Goal: Check status: Check status

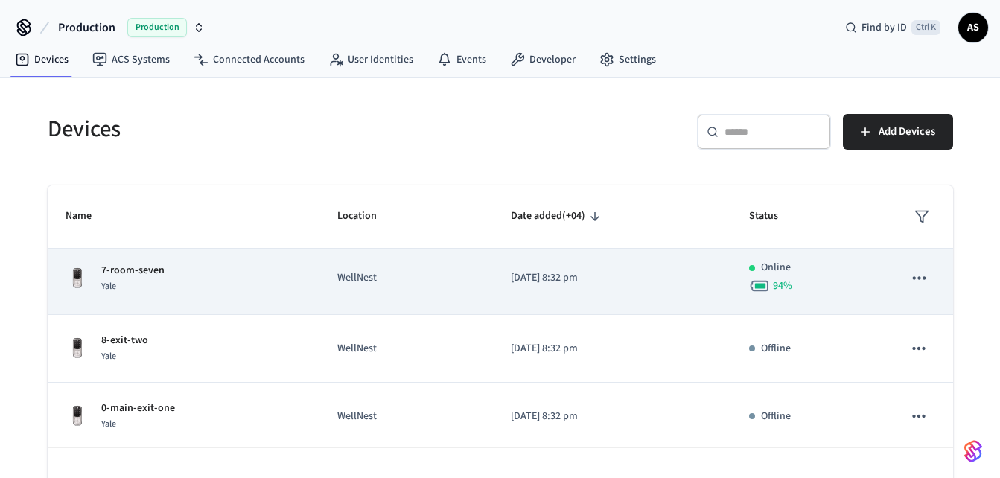
scroll to position [14, 0]
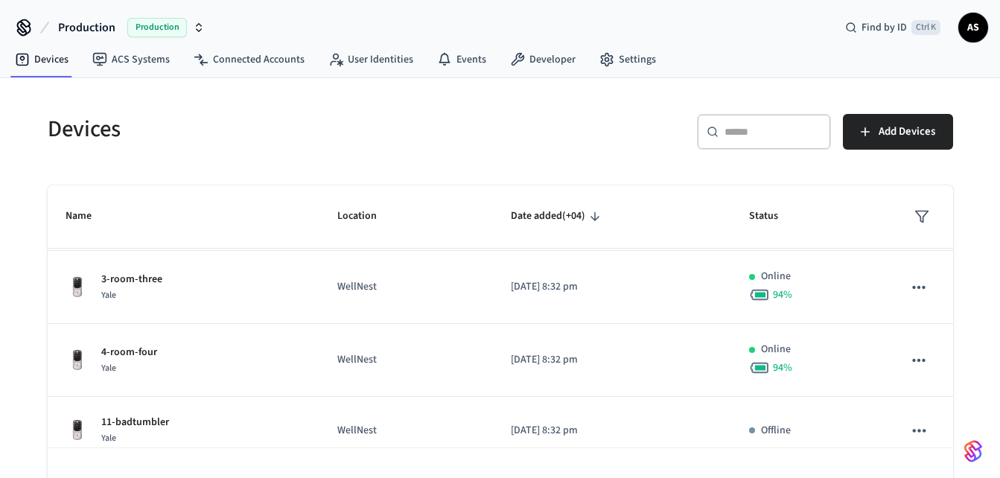
scroll to position [488, 0]
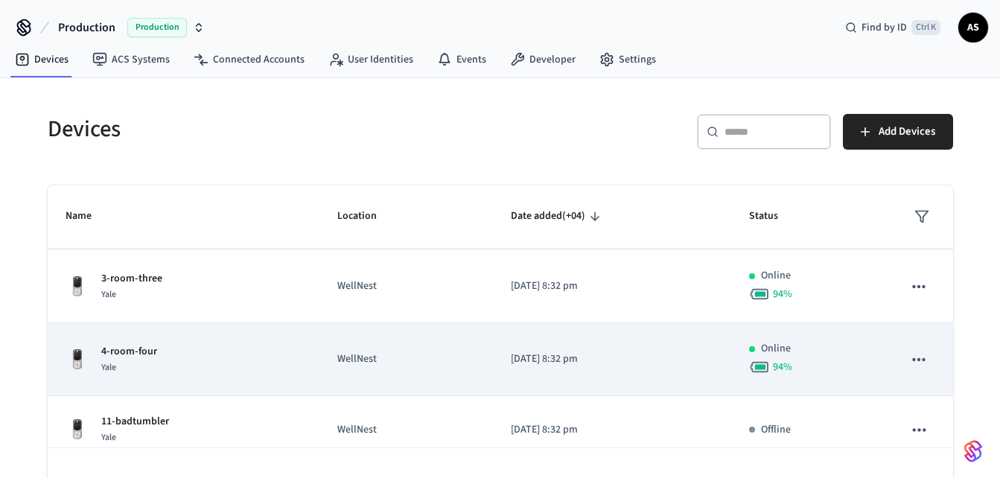
click at [220, 359] on div "4-room-four Yale" at bounding box center [184, 359] width 237 height 31
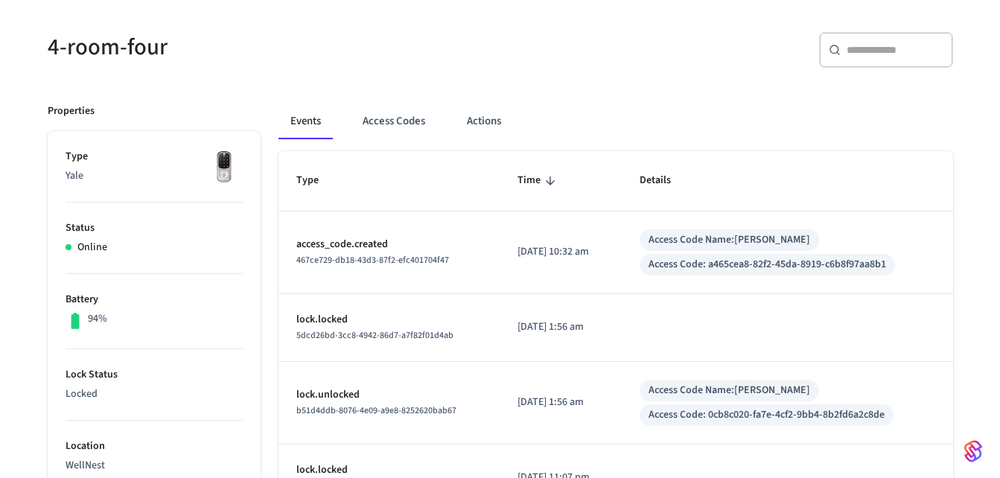
scroll to position [84, 0]
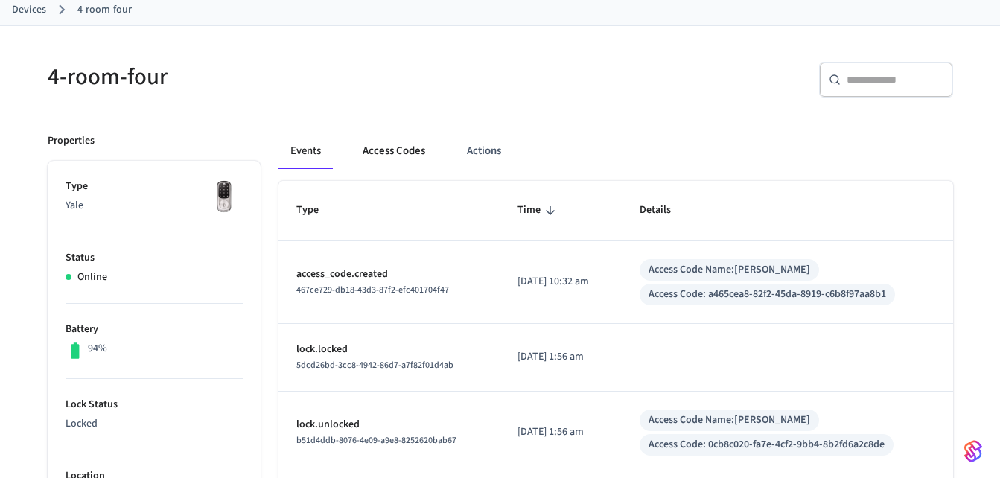
click at [405, 151] on button "Access Codes" at bounding box center [394, 151] width 86 height 36
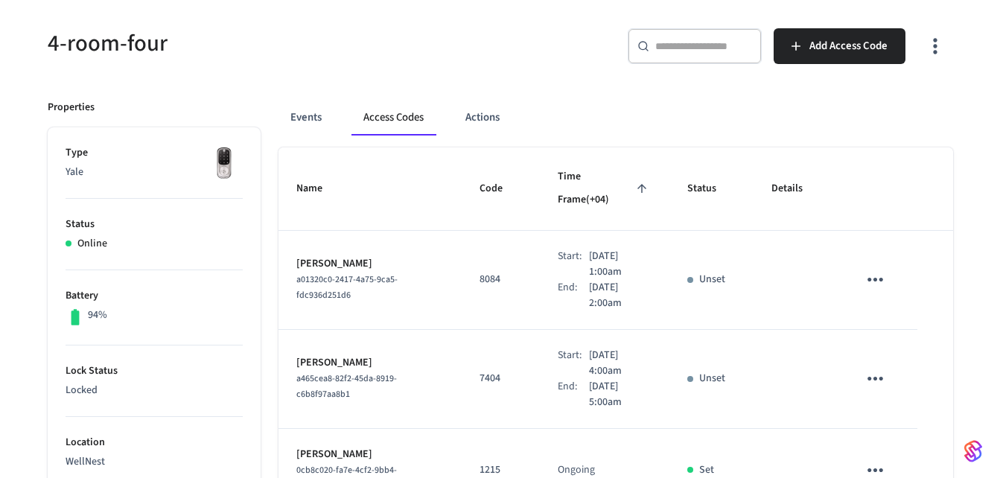
scroll to position [139, 0]
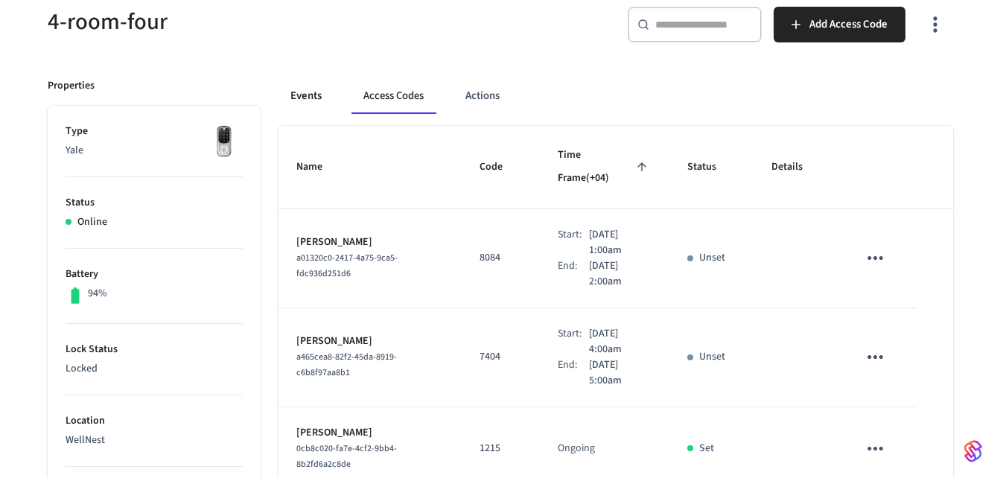
click at [308, 91] on button "Events" at bounding box center [306, 96] width 55 height 36
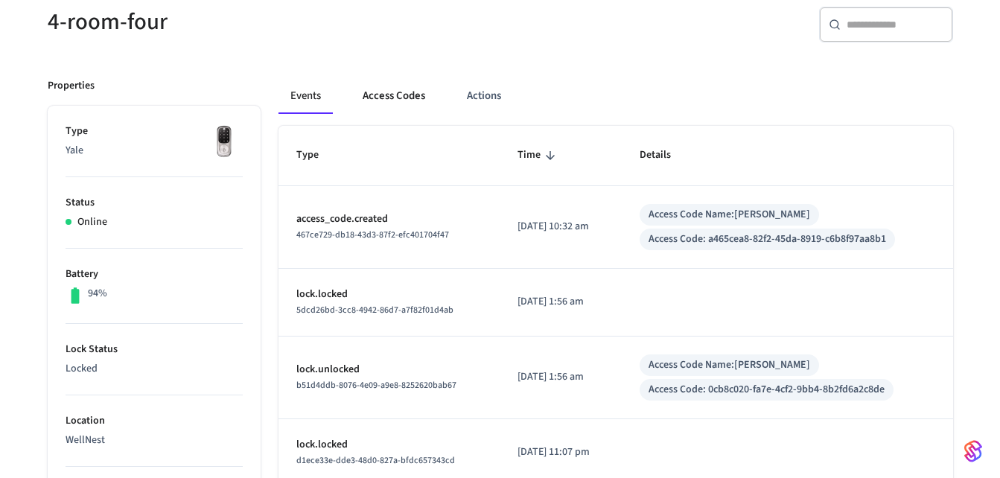
click at [388, 95] on button "Access Codes" at bounding box center [394, 96] width 86 height 36
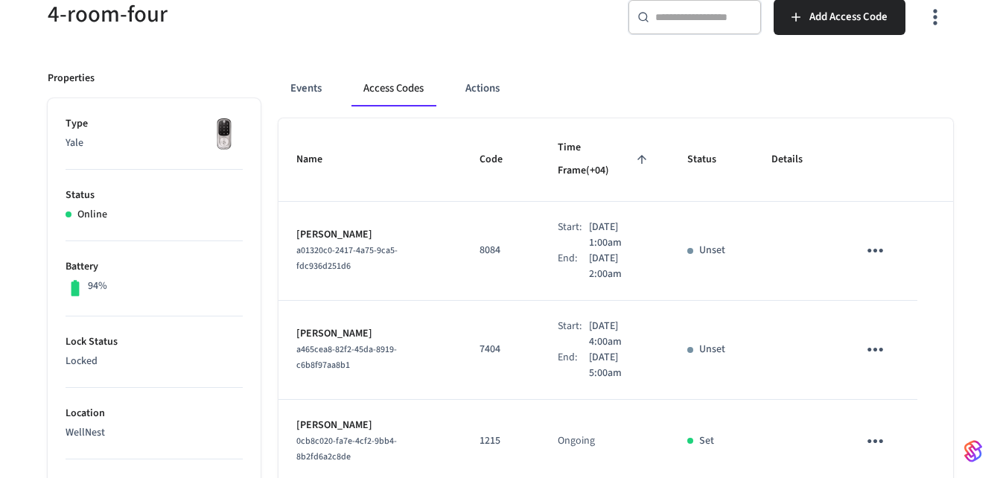
scroll to position [147, 0]
click at [314, 94] on button "Events" at bounding box center [306, 89] width 55 height 36
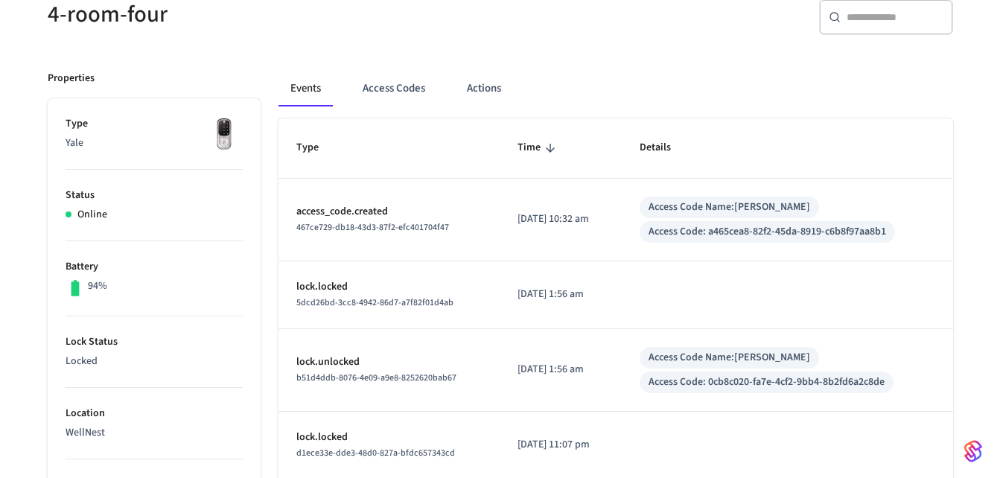
click at [617, 229] on td "[DATE] 10:32 am" at bounding box center [561, 220] width 122 height 83
drag, startPoint x: 617, startPoint y: 229, endPoint x: 599, endPoint y: 217, distance: 20.9
click at [616, 229] on td "[DATE] 10:32 am" at bounding box center [561, 218] width 122 height 83
click at [404, 90] on button "Access Codes" at bounding box center [394, 87] width 86 height 36
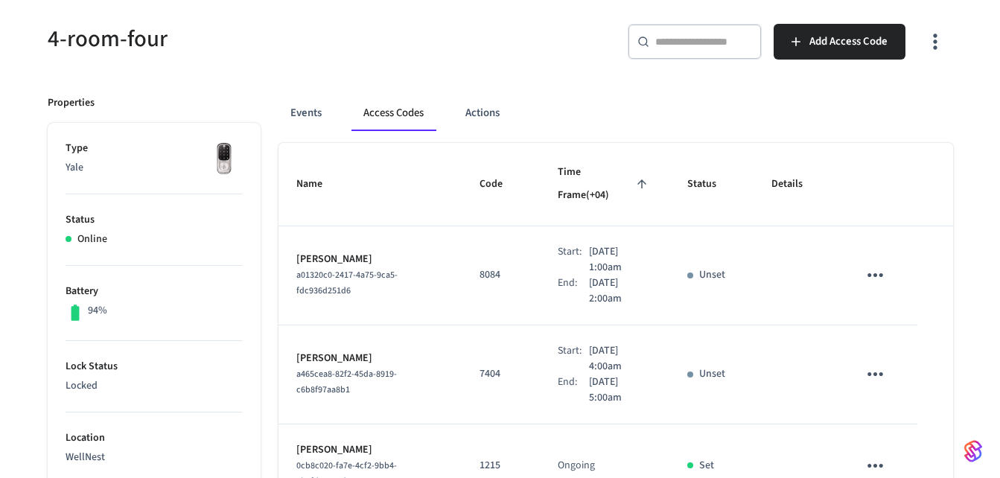
scroll to position [114, 0]
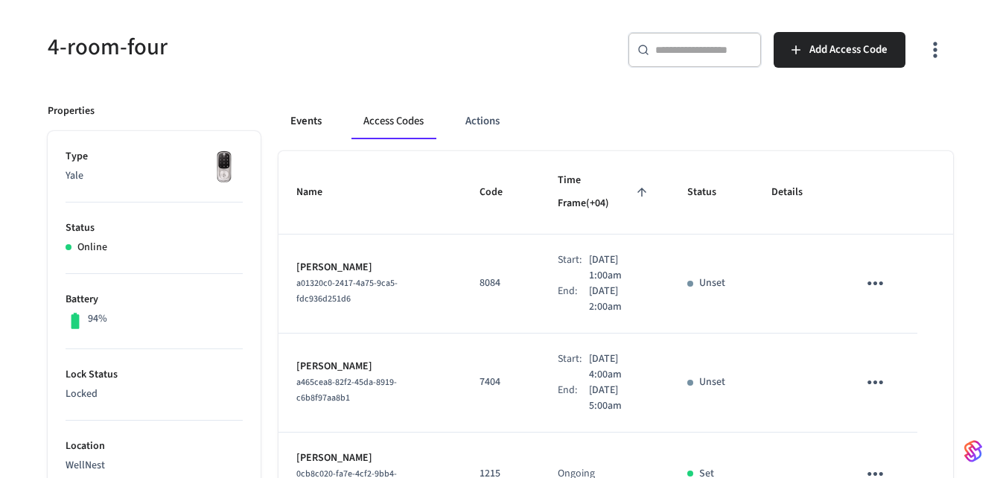
click at [295, 118] on button "Events" at bounding box center [306, 122] width 55 height 36
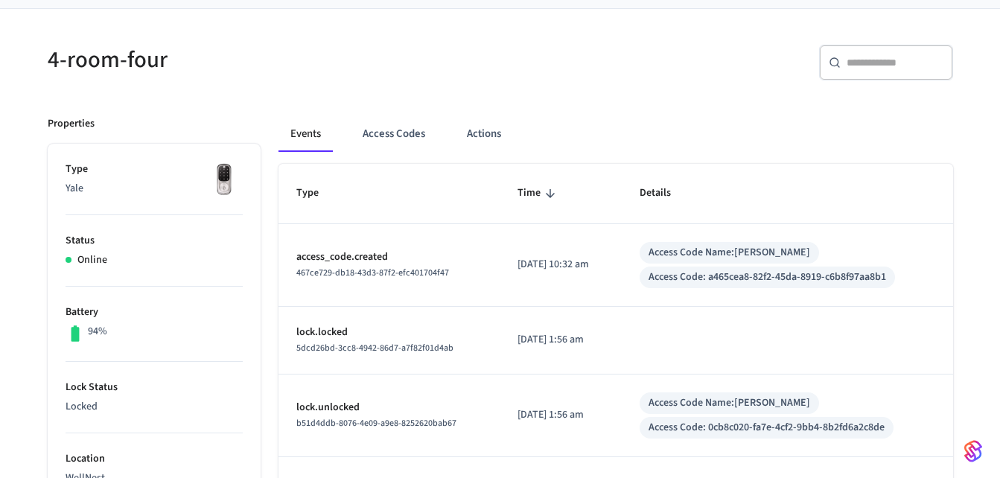
scroll to position [111, 0]
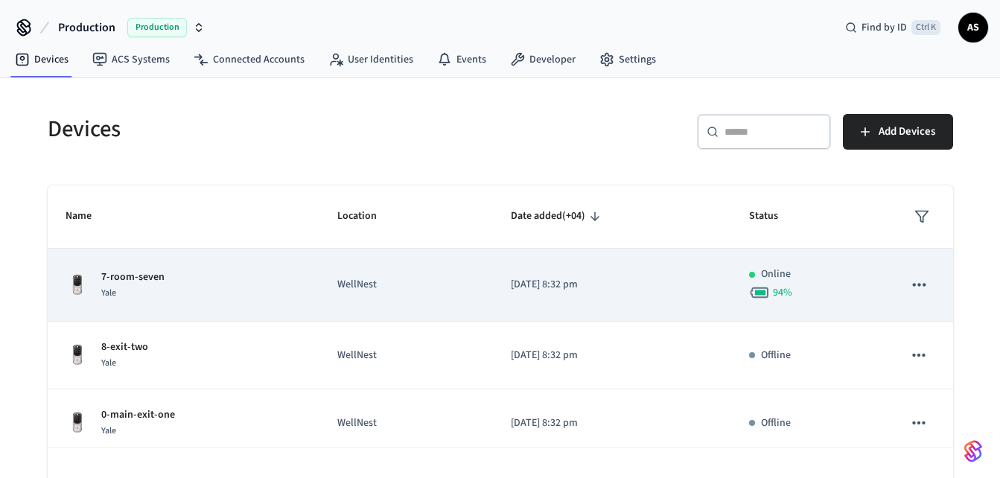
click at [196, 282] on div "7-room-seven Yale" at bounding box center [184, 285] width 237 height 31
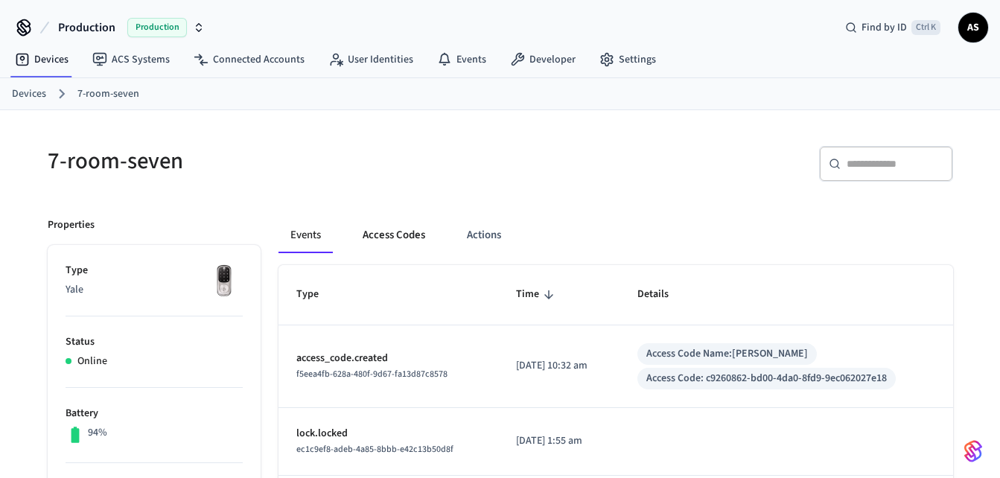
click at [374, 225] on button "Access Codes" at bounding box center [394, 235] width 86 height 36
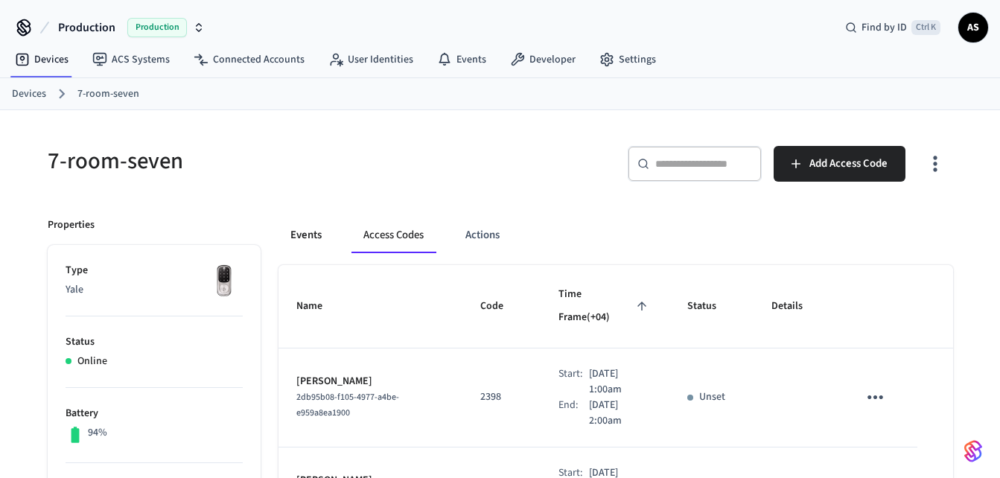
click at [302, 232] on button "Events" at bounding box center [306, 235] width 55 height 36
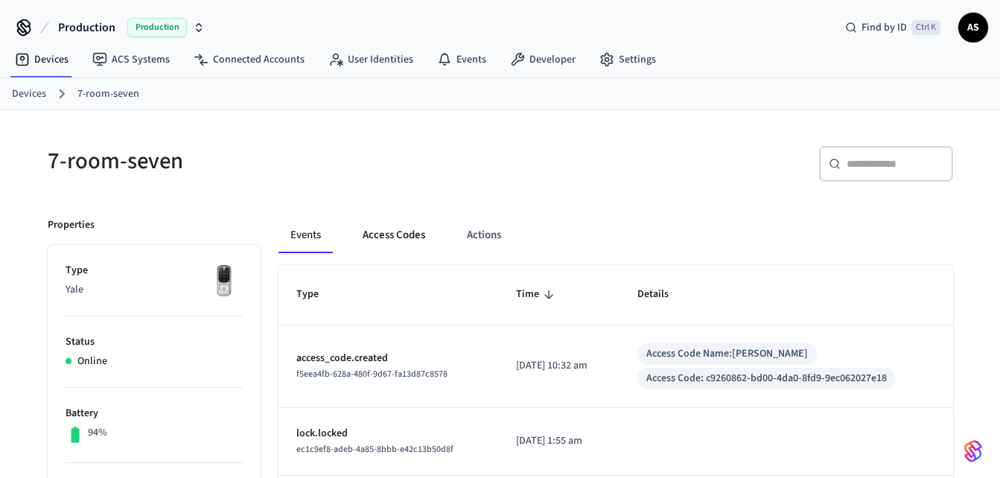
click at [410, 234] on button "Access Codes" at bounding box center [394, 235] width 86 height 36
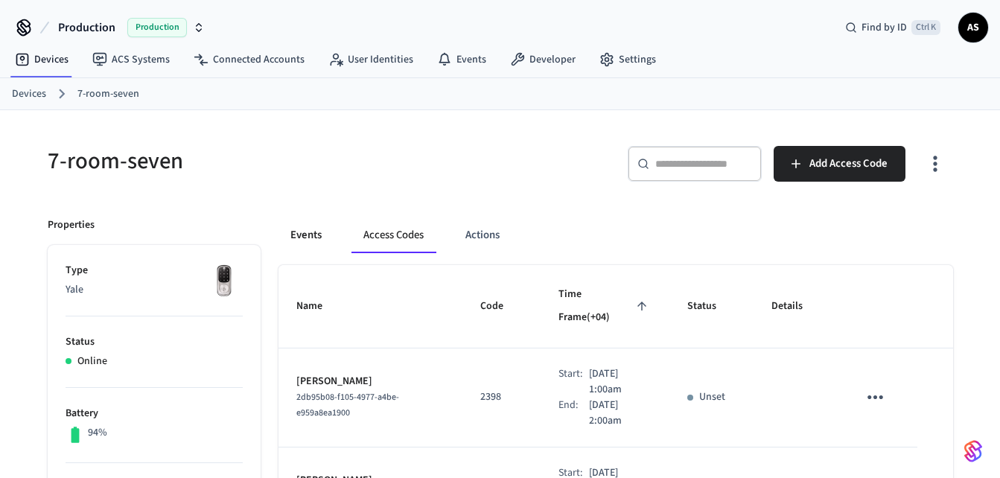
click at [302, 232] on button "Events" at bounding box center [306, 235] width 55 height 36
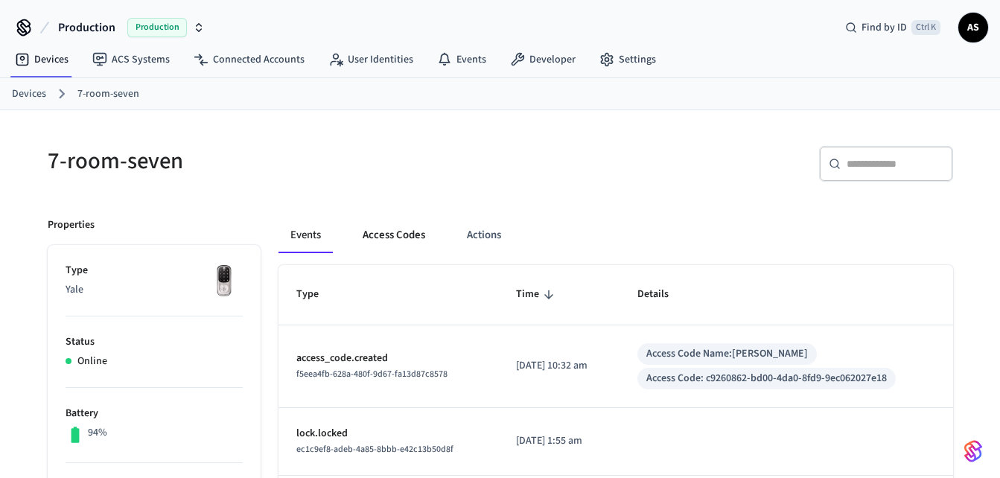
click at [358, 236] on button "Access Codes" at bounding box center [394, 235] width 86 height 36
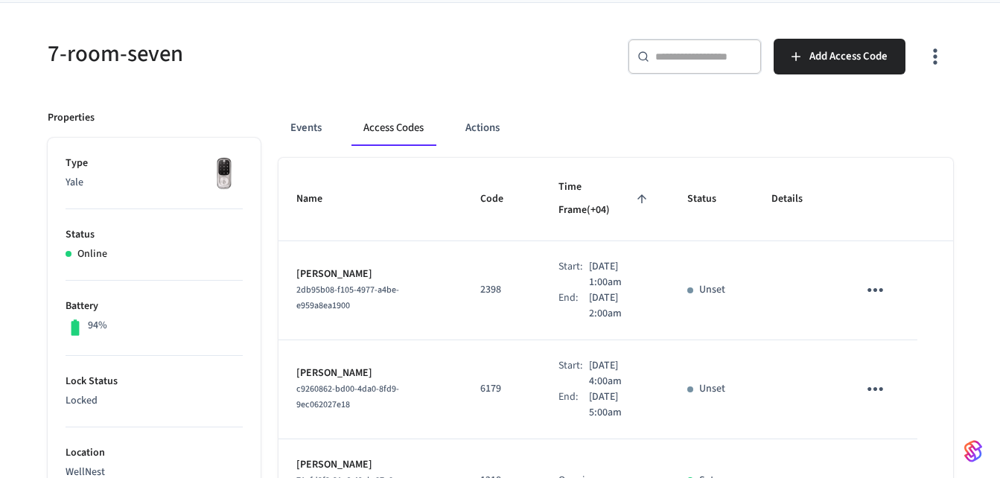
scroll to position [86, 0]
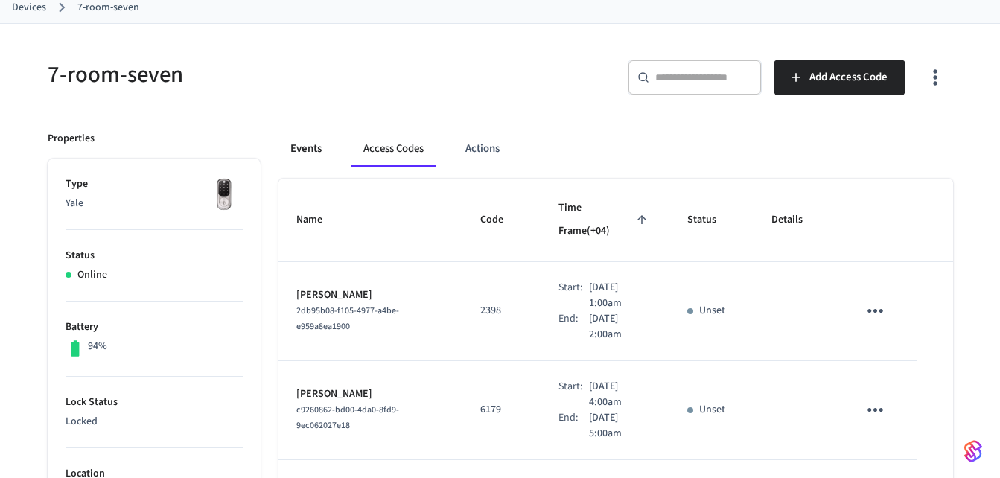
click at [297, 153] on button "Events" at bounding box center [306, 149] width 55 height 36
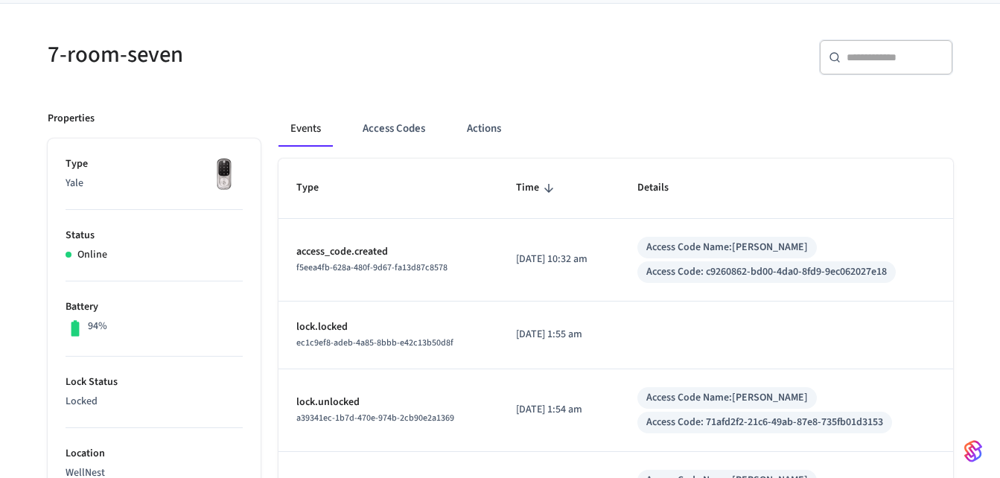
scroll to position [109, 0]
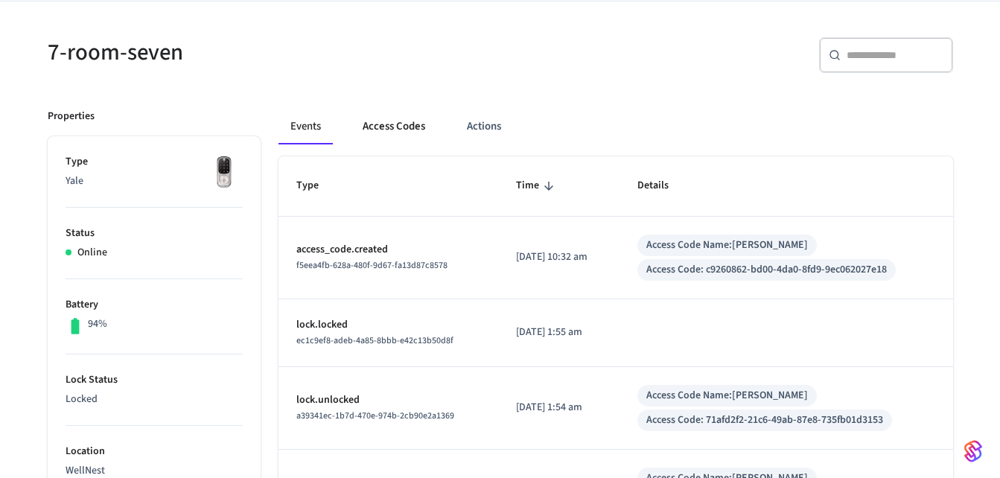
click at [392, 130] on button "Access Codes" at bounding box center [394, 127] width 86 height 36
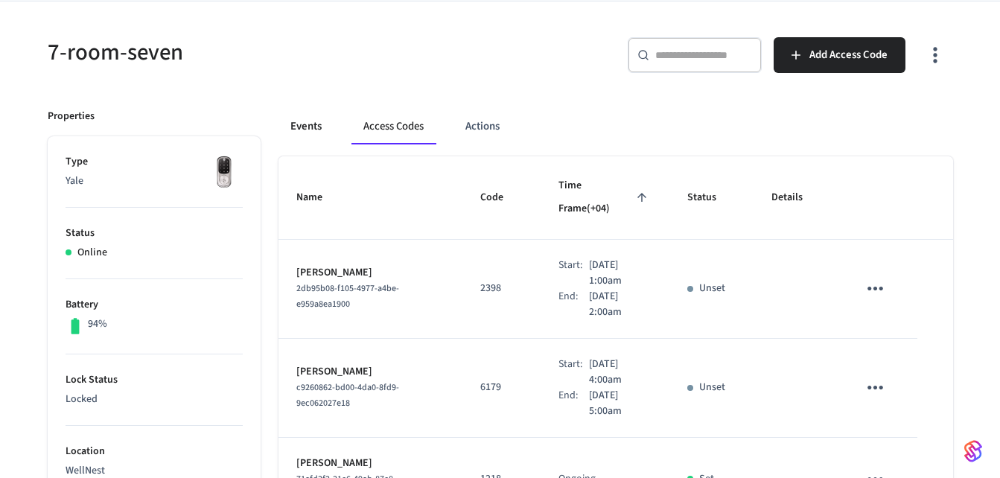
click at [301, 121] on button "Events" at bounding box center [306, 127] width 55 height 36
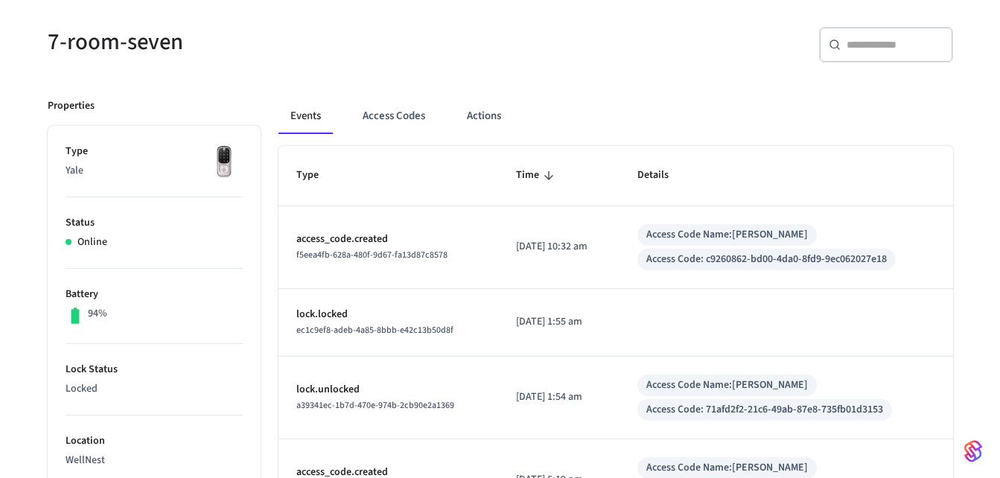
scroll to position [117, 0]
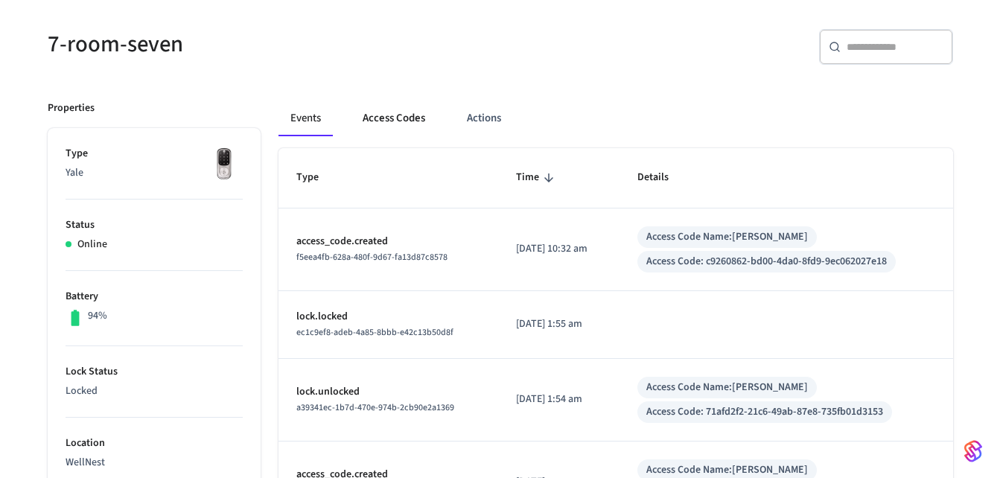
click at [394, 122] on button "Access Codes" at bounding box center [394, 119] width 86 height 36
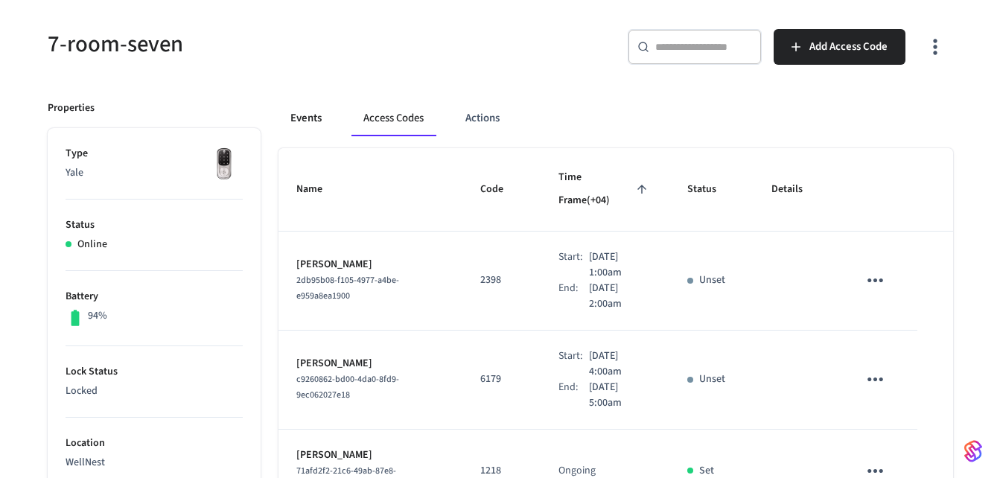
click at [305, 123] on button "Events" at bounding box center [306, 119] width 55 height 36
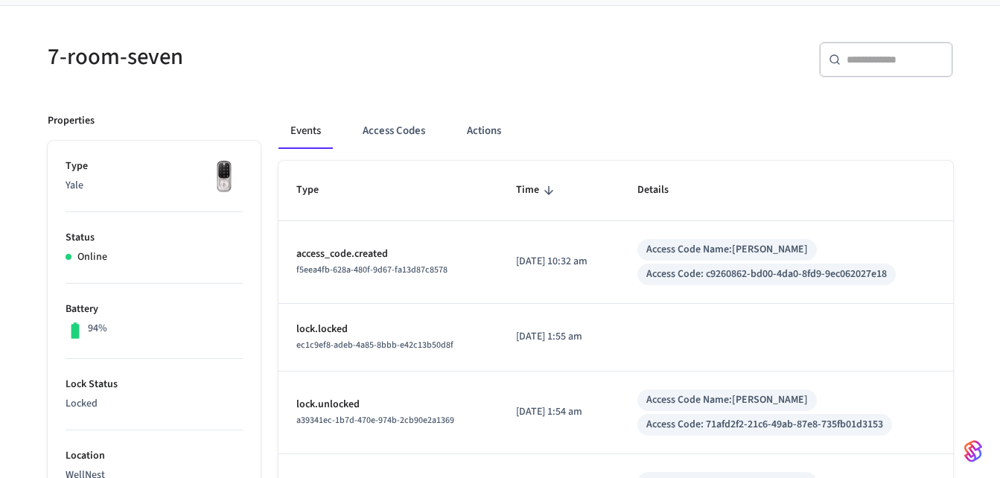
scroll to position [86, 0]
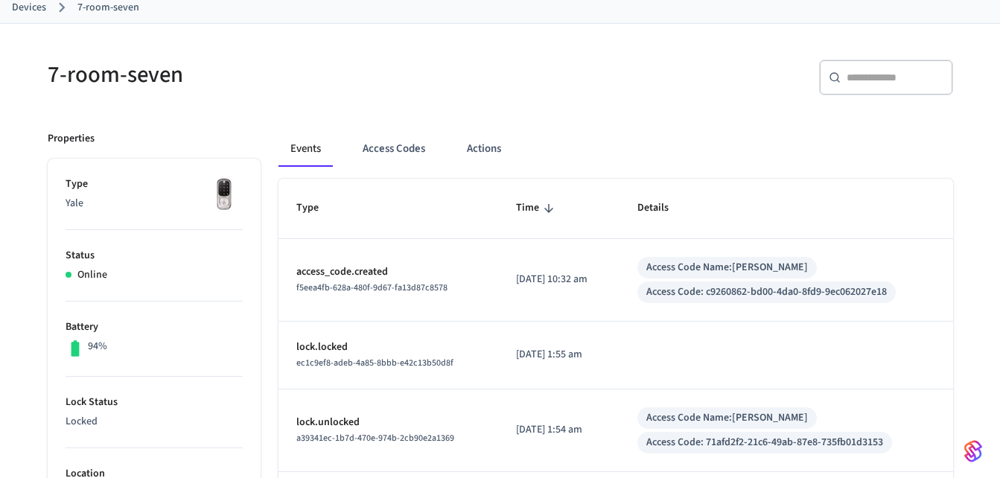
click at [649, 72] on div "​ ​" at bounding box center [731, 84] width 444 height 48
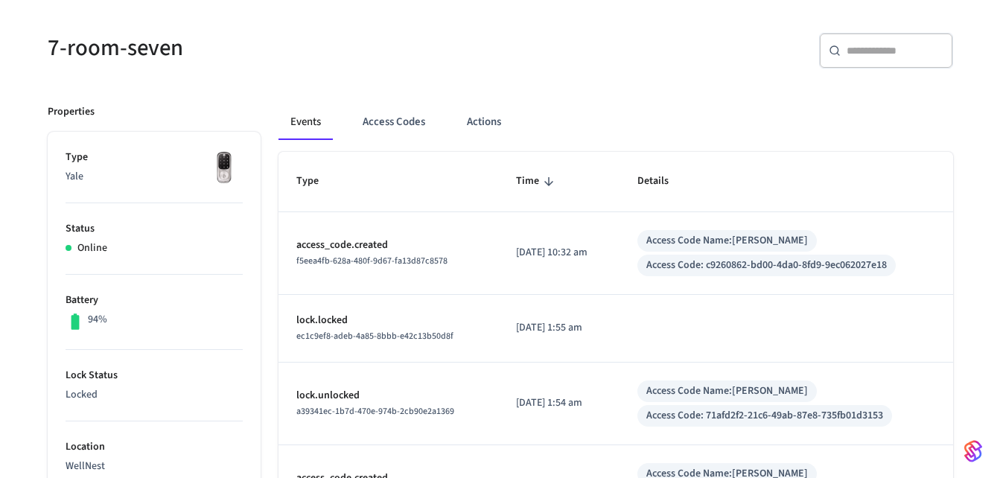
scroll to position [124, 0]
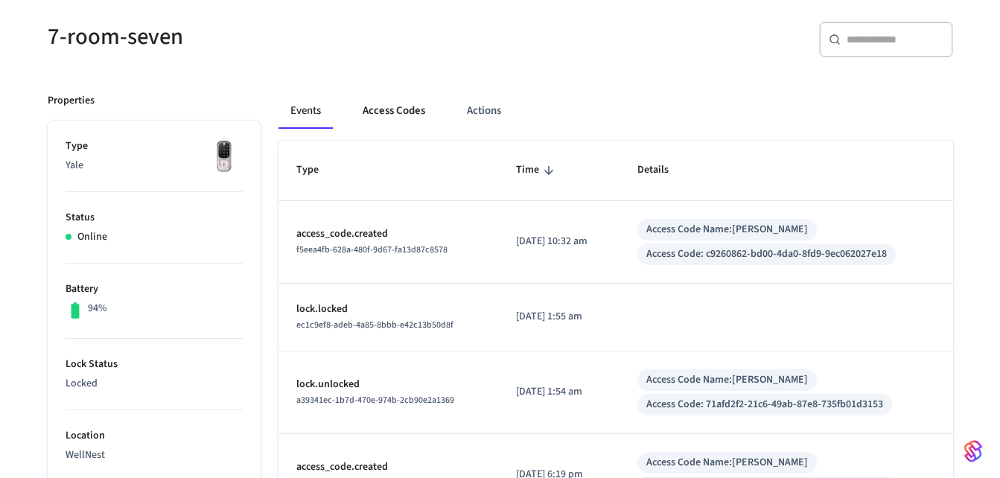
click at [395, 109] on button "Access Codes" at bounding box center [394, 111] width 86 height 36
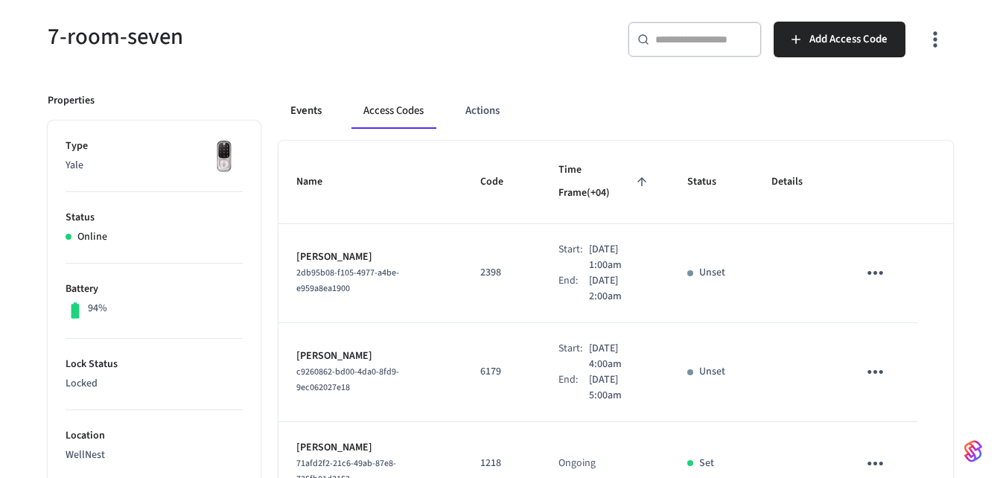
click at [316, 109] on button "Events" at bounding box center [306, 111] width 55 height 36
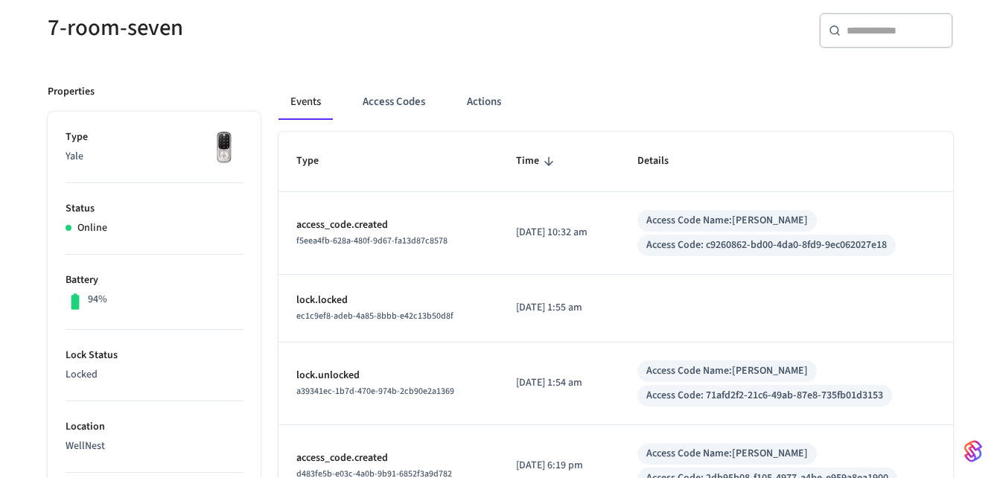
scroll to position [135, 0]
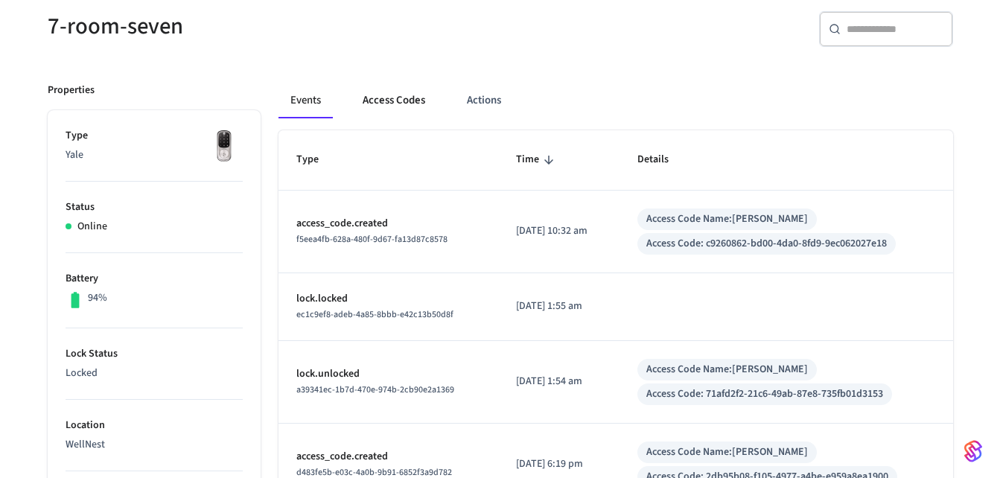
click at [389, 95] on button "Access Codes" at bounding box center [394, 101] width 86 height 36
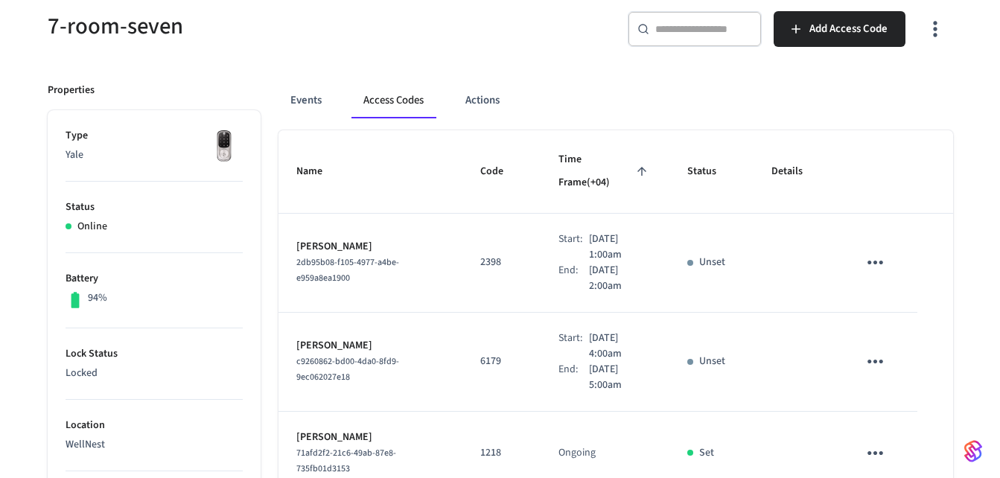
click at [979, 105] on div "7-room-seven ​ ​ Add Access Code Properties Type Yale Status Online Battery 94%…" at bounding box center [500, 472] width 1000 height 994
click at [308, 95] on button "Events" at bounding box center [306, 101] width 55 height 36
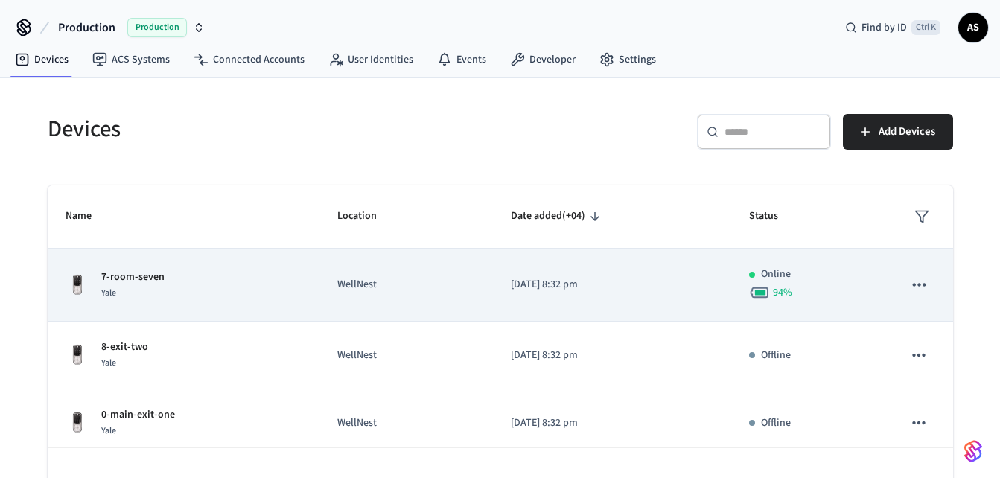
click at [228, 284] on div "7-room-seven Yale" at bounding box center [184, 285] width 237 height 31
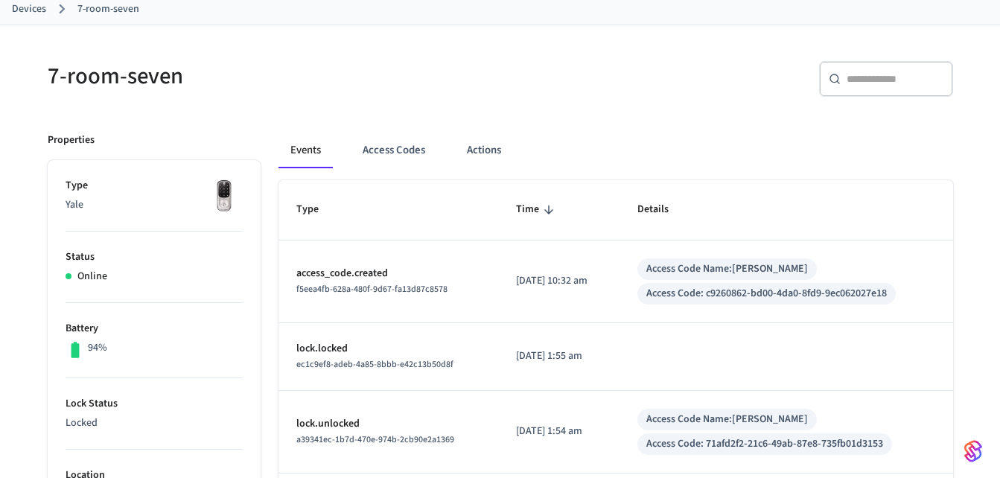
scroll to position [95, 0]
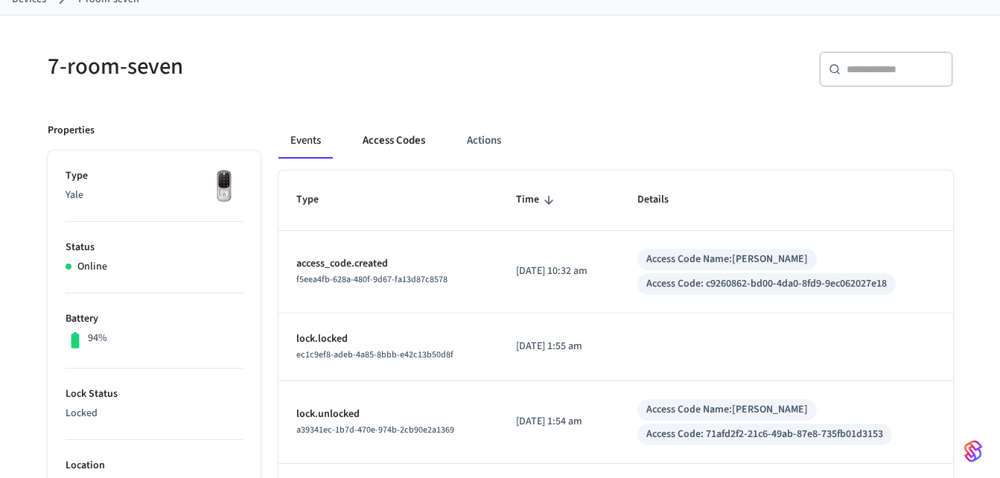
click at [390, 139] on button "Access Codes" at bounding box center [394, 141] width 86 height 36
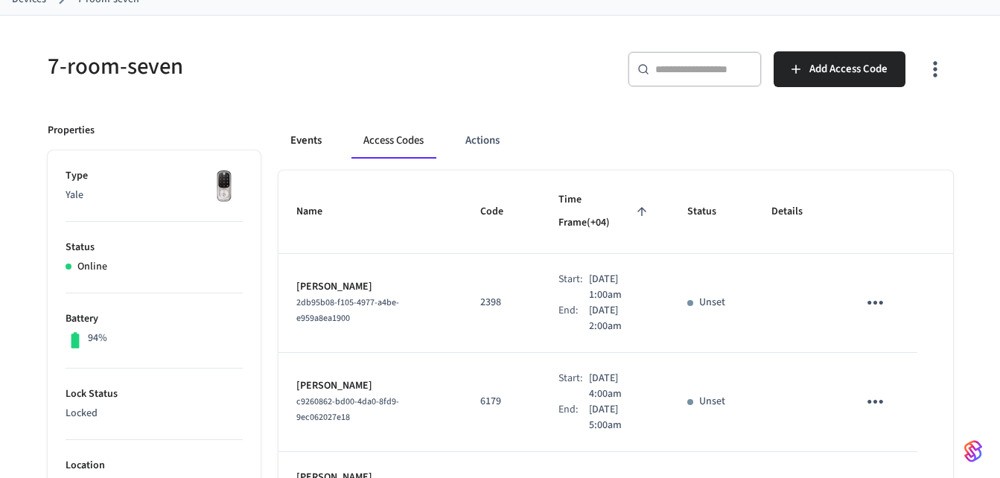
click at [299, 138] on button "Events" at bounding box center [306, 141] width 55 height 36
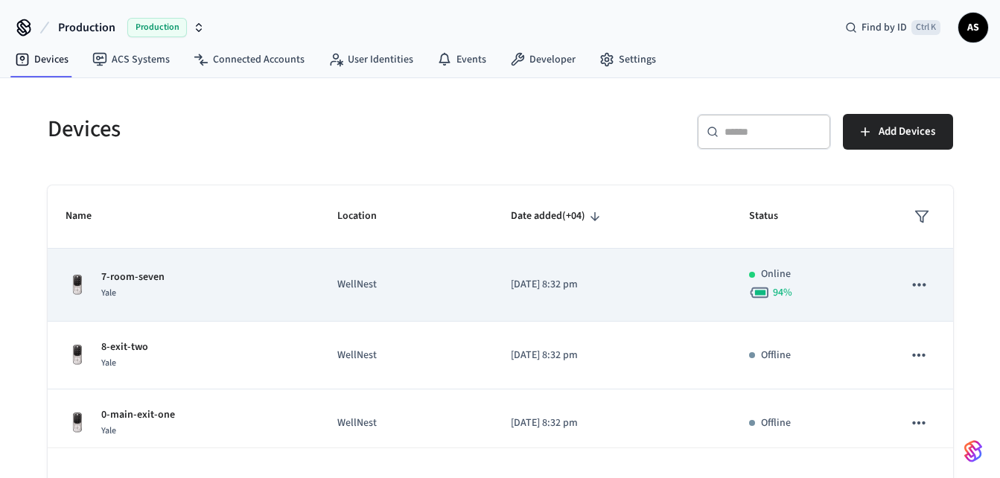
drag, startPoint x: 0, startPoint y: 0, endPoint x: 269, endPoint y: 307, distance: 407.9
click at [269, 307] on td "7-room-seven Yale" at bounding box center [184, 285] width 273 height 73
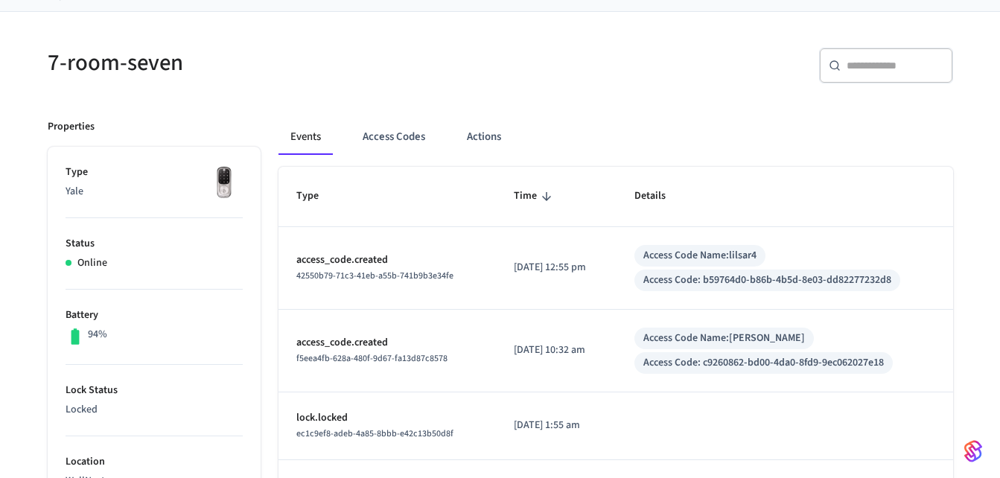
scroll to position [105, 0]
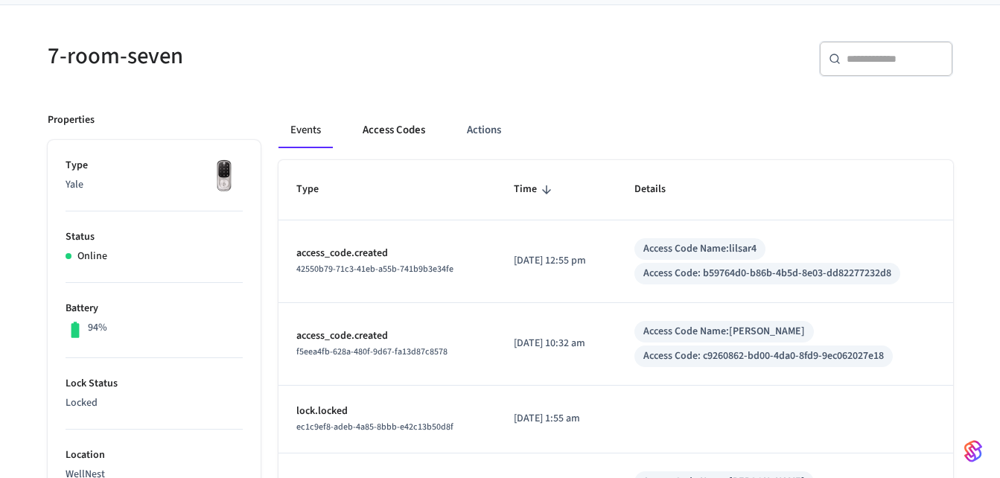
click at [399, 130] on button "Access Codes" at bounding box center [394, 130] width 86 height 36
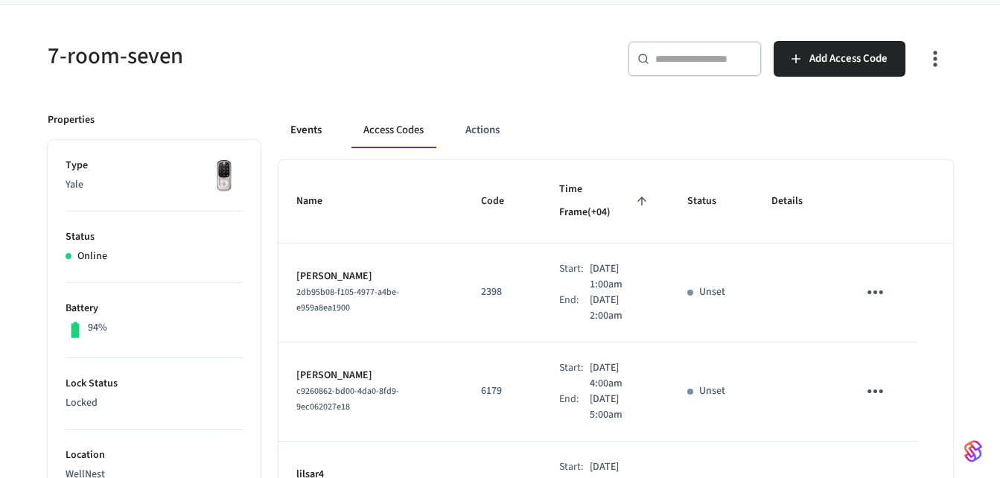
click at [304, 131] on button "Events" at bounding box center [306, 130] width 55 height 36
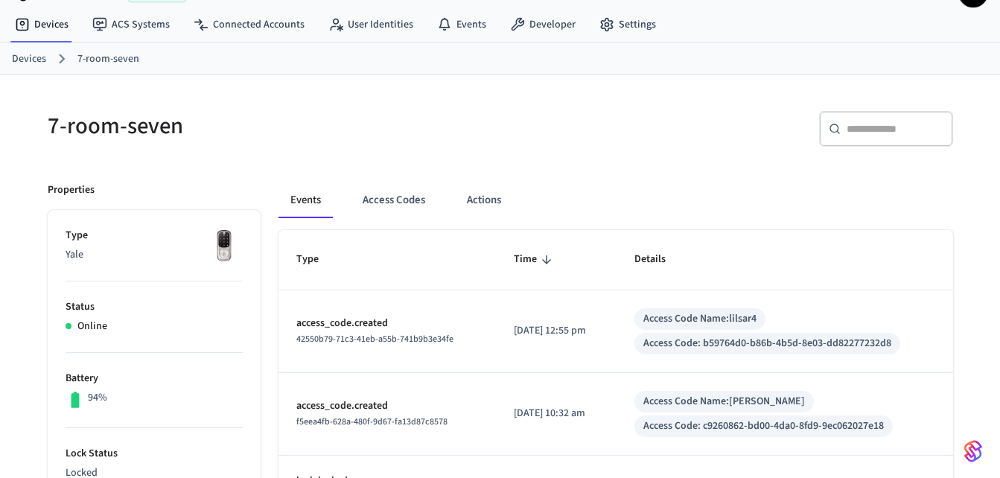
scroll to position [0, 0]
